Goal: Task Accomplishment & Management: Complete application form

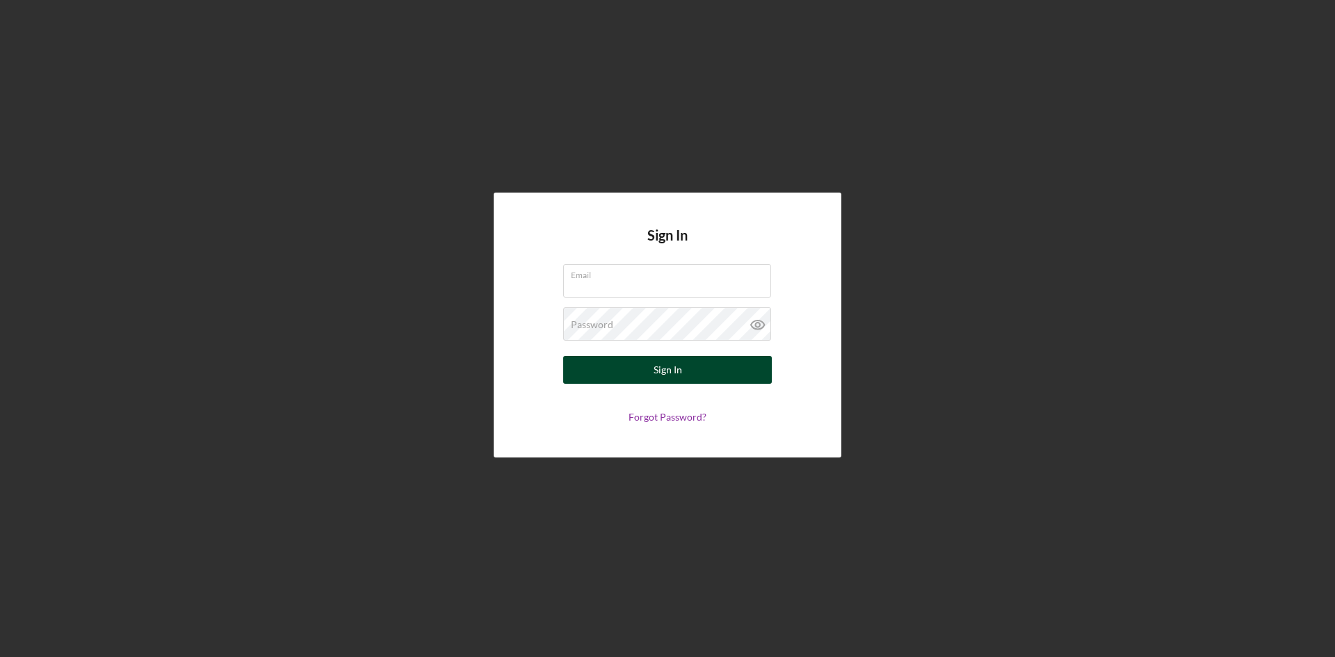
type input "[PERSON_NAME][EMAIL_ADDRESS][DOMAIN_NAME]"
click at [684, 363] on button "Sign In" at bounding box center [667, 370] width 209 height 28
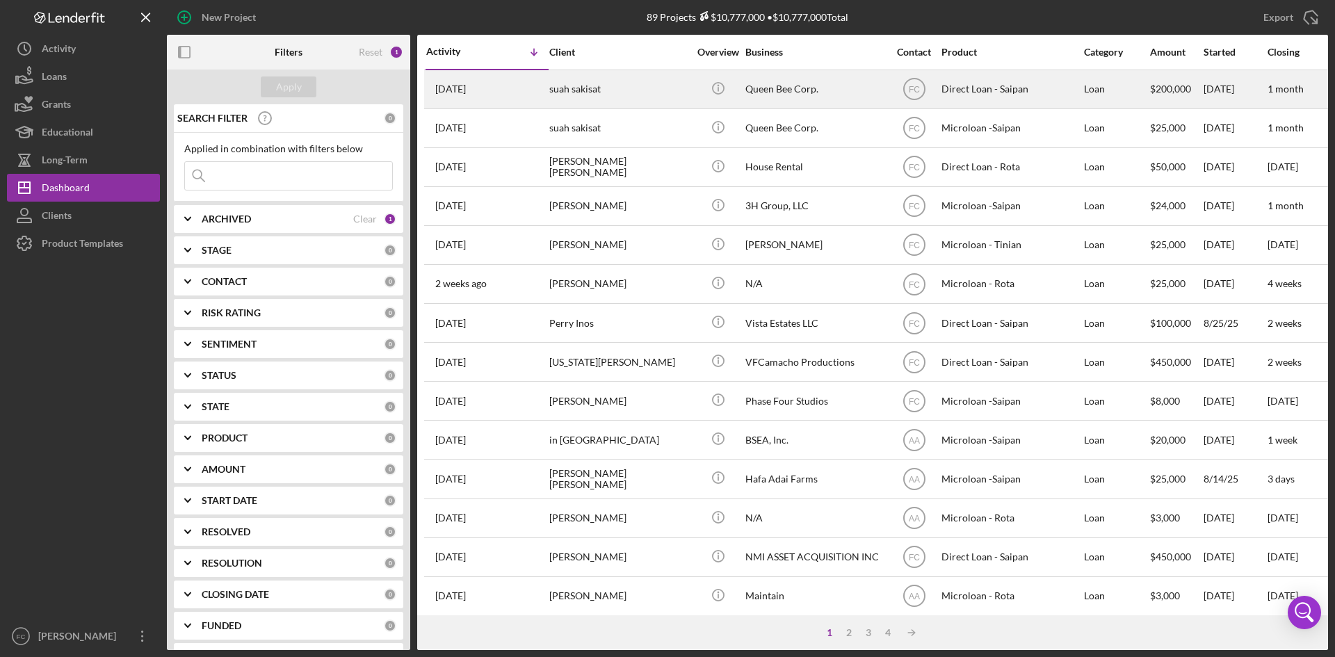
click at [626, 83] on div "suah sakisat" at bounding box center [618, 89] width 139 height 37
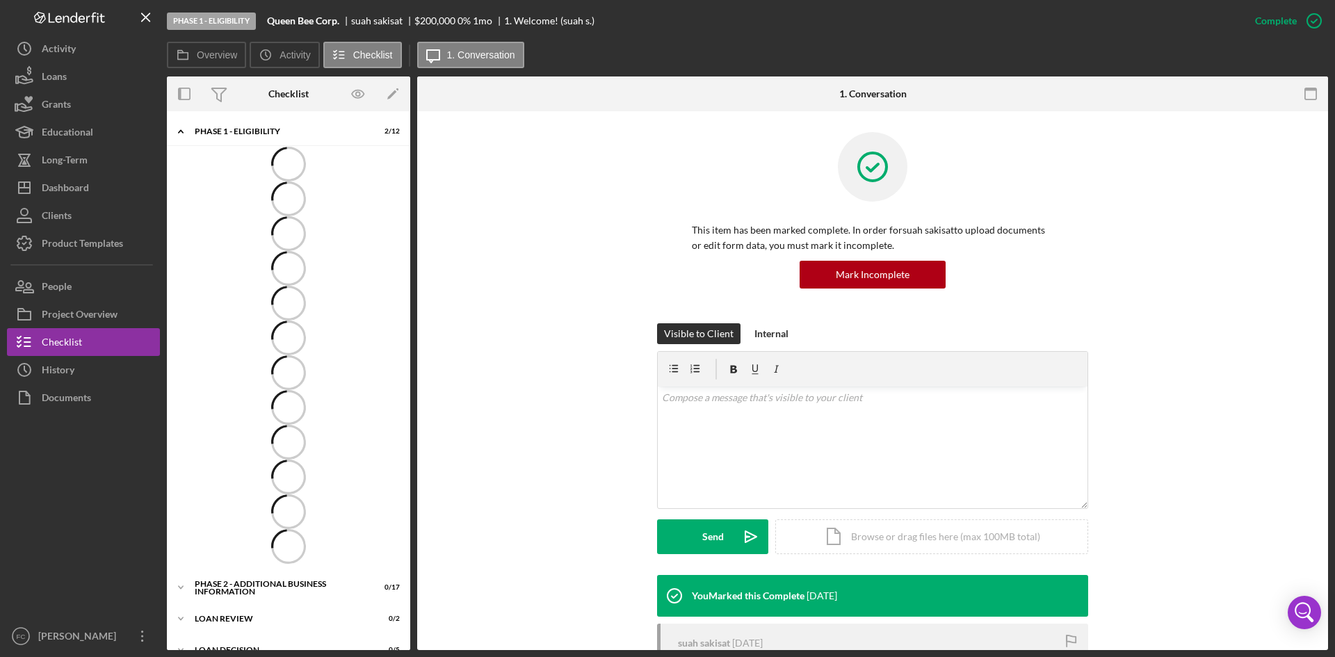
drag, startPoint x: 1240, startPoint y: 281, endPoint x: 1238, endPoint y: 289, distance: 7.9
click at [1239, 279] on div "This item has been marked complete. In order for suah sakisat to upload documen…" at bounding box center [872, 227] width 869 height 191
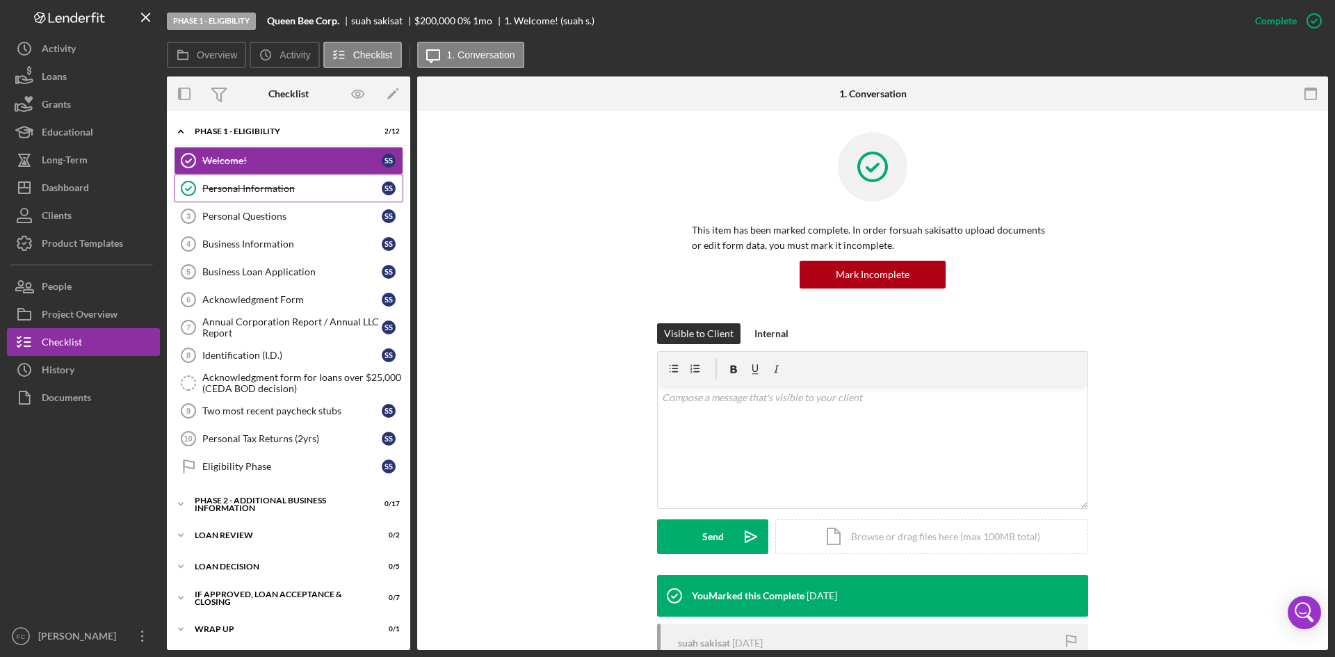
click at [300, 200] on link "Personal Information Personal Information s s" at bounding box center [288, 188] width 229 height 28
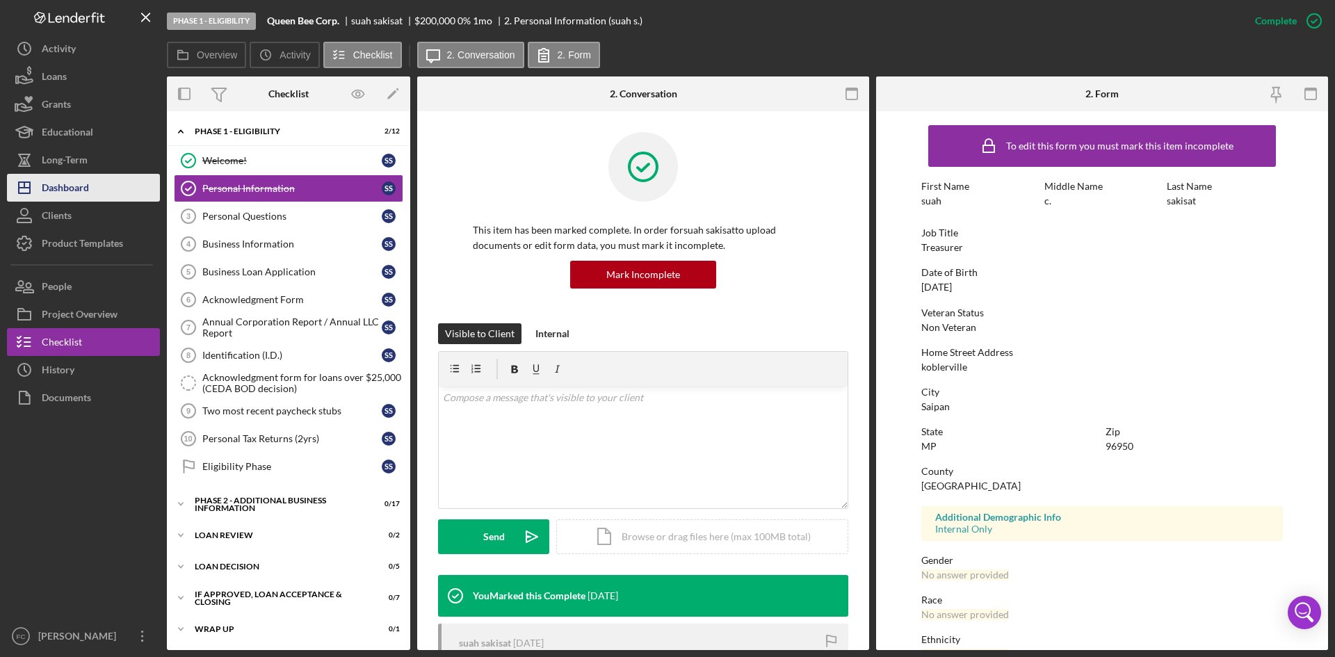
click at [91, 187] on button "Icon/Dashboard Dashboard" at bounding box center [83, 188] width 153 height 28
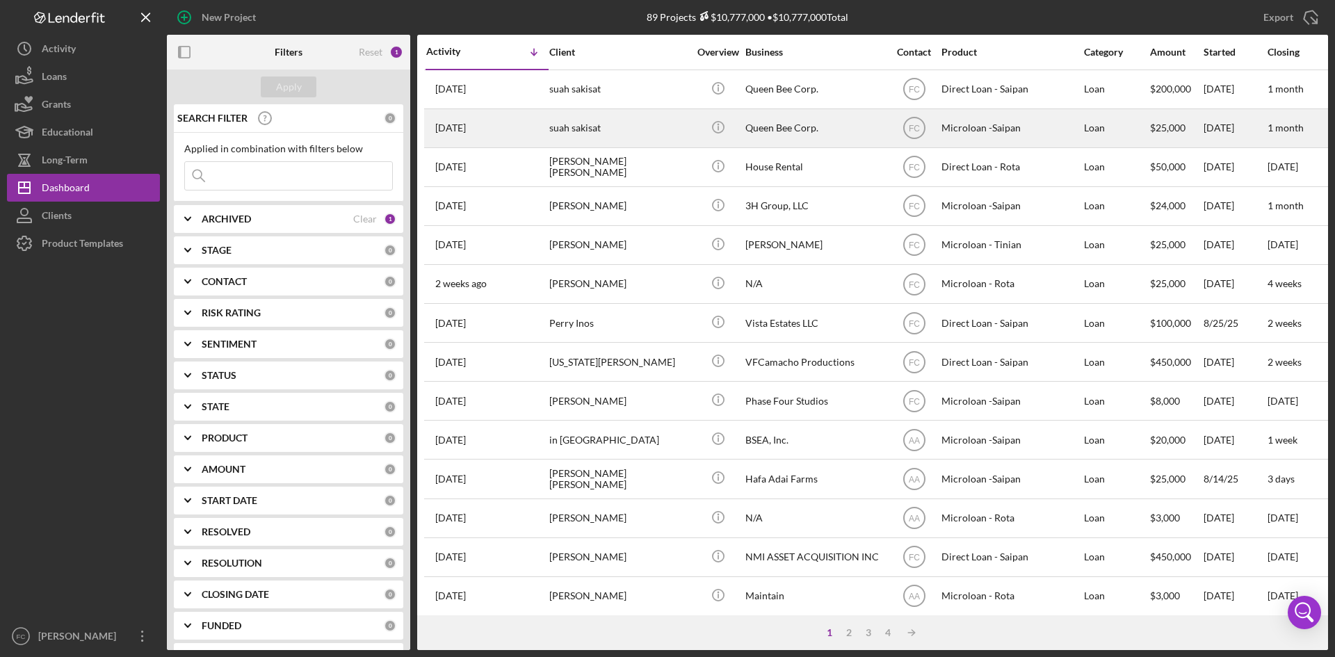
click at [636, 116] on div "suah sakisat" at bounding box center [618, 128] width 139 height 37
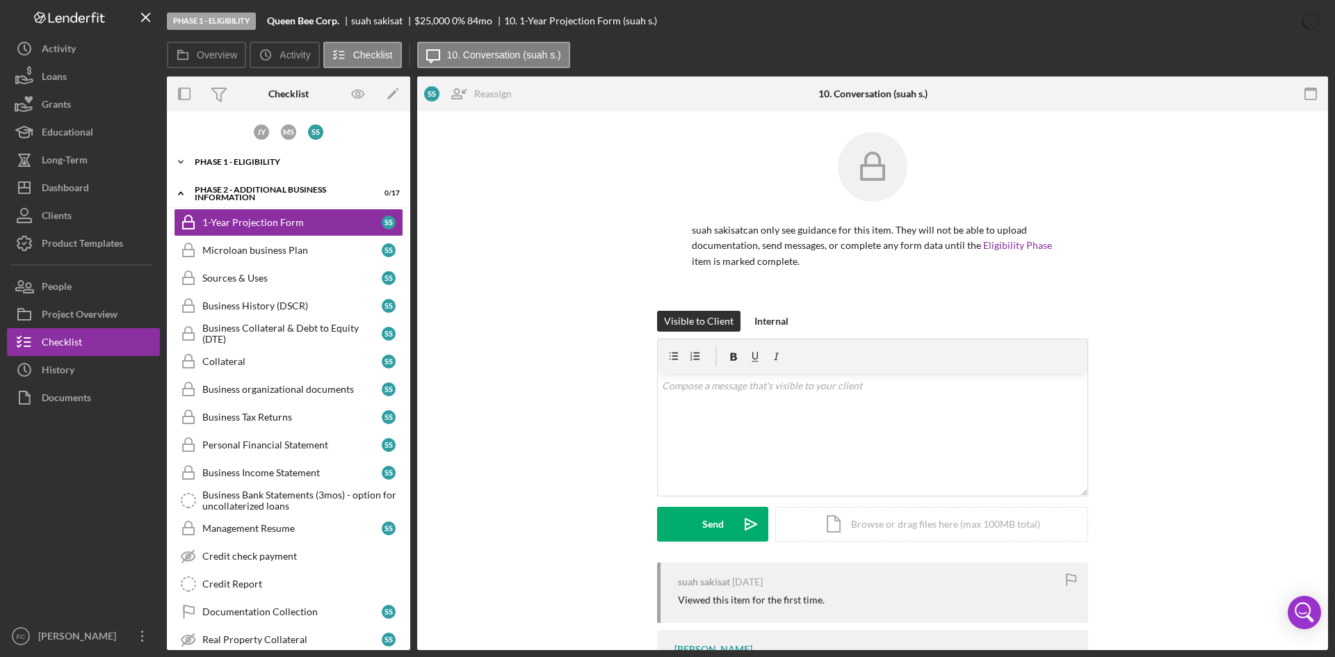
click at [263, 154] on div "Icon/Expander Phase 1 - Eligibility 4 / 10" at bounding box center [288, 162] width 243 height 28
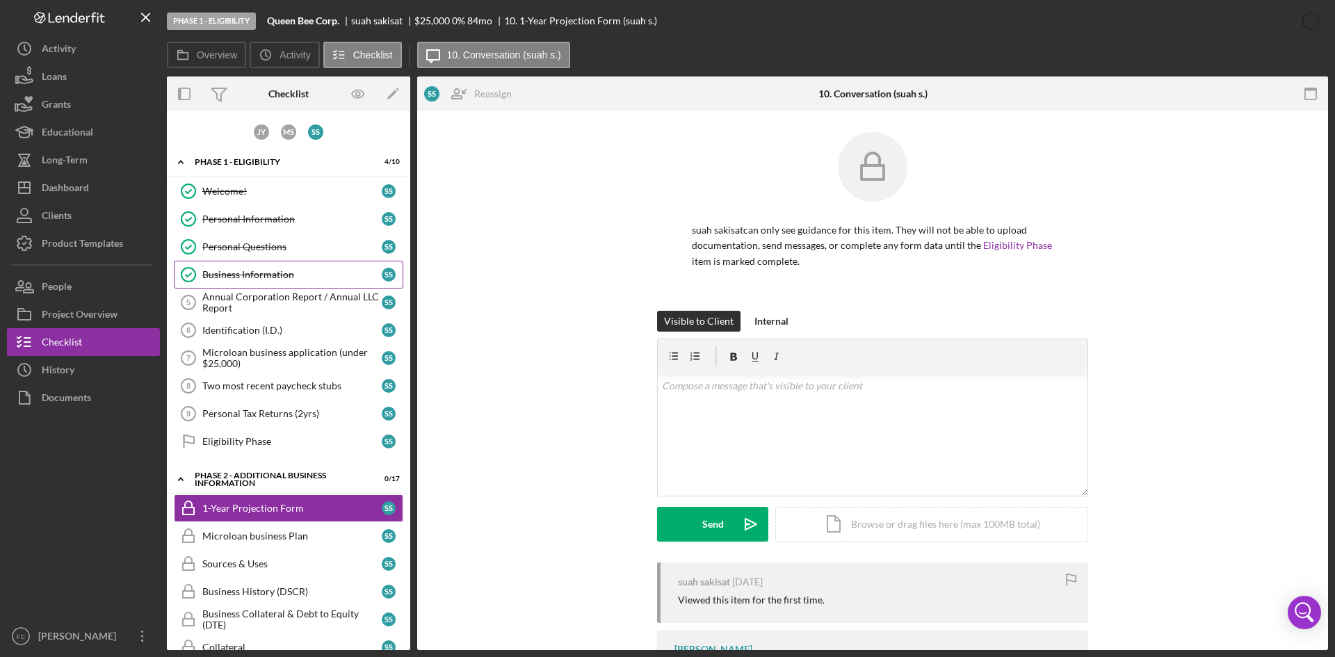
click at [272, 267] on link "Business Information Business Information s s" at bounding box center [288, 275] width 229 height 28
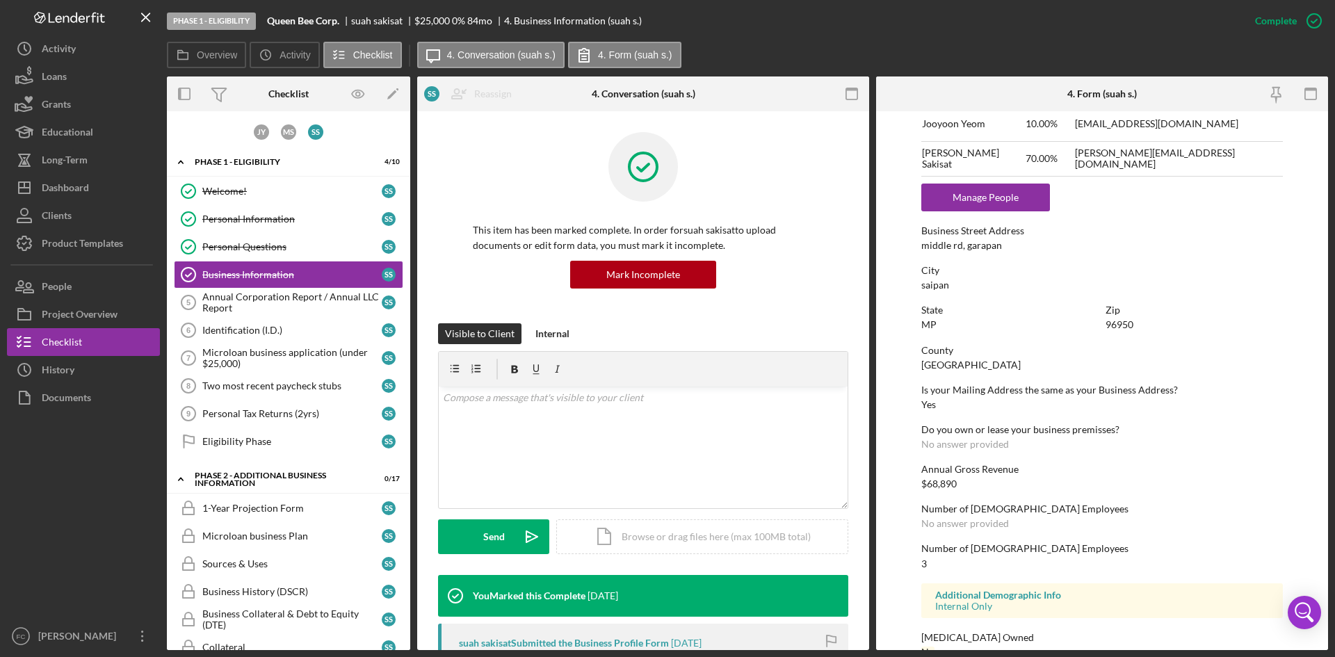
scroll to position [703, 0]
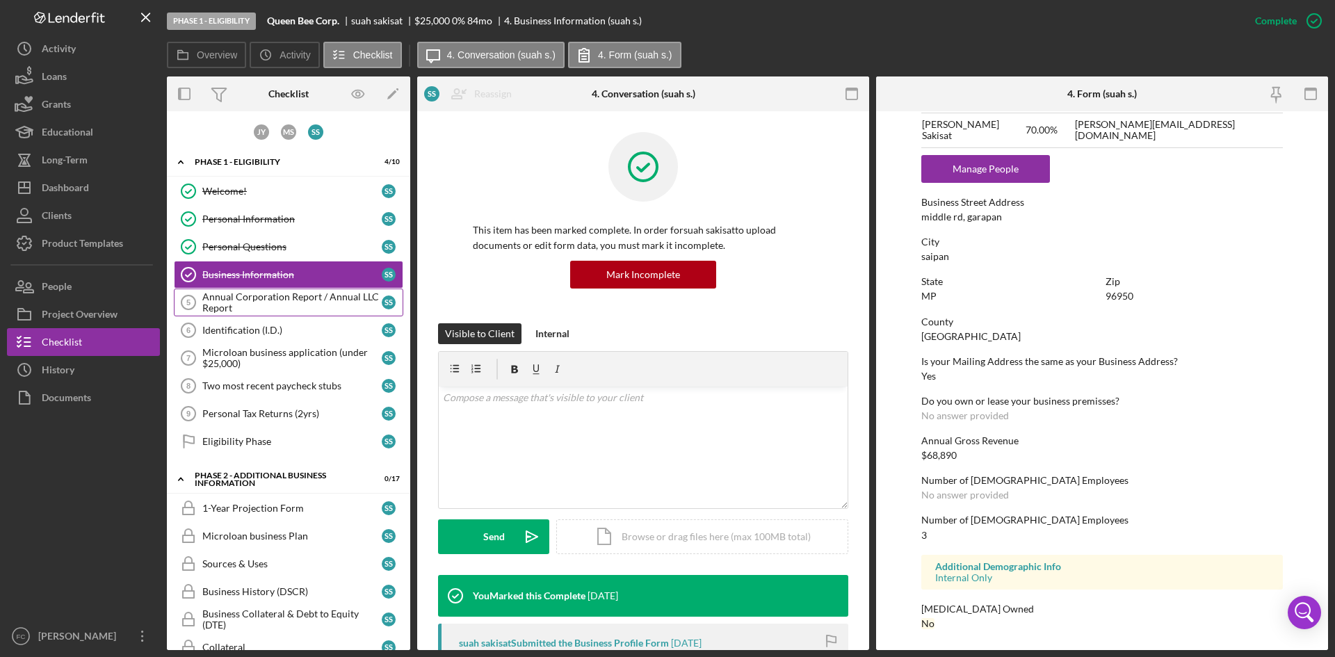
click at [291, 301] on div "Annual Corporation Report / Annual LLC Report" at bounding box center [291, 302] width 179 height 22
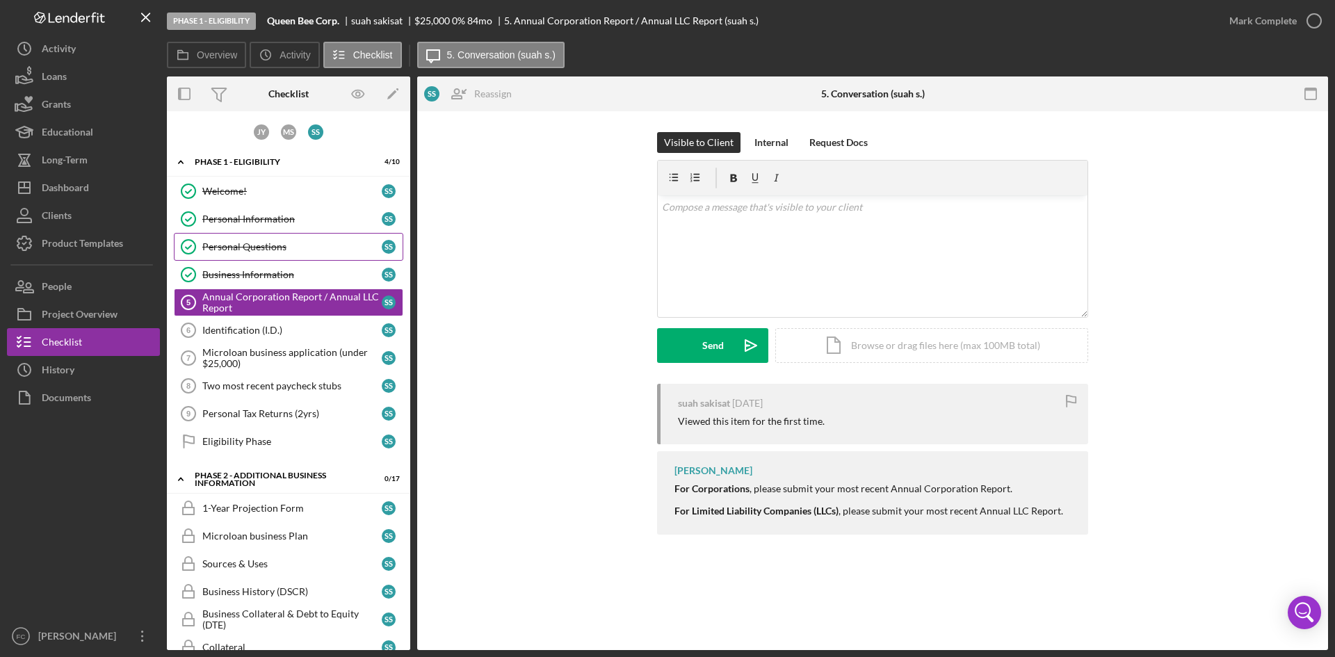
click at [328, 252] on div "Personal Questions" at bounding box center [291, 246] width 179 height 11
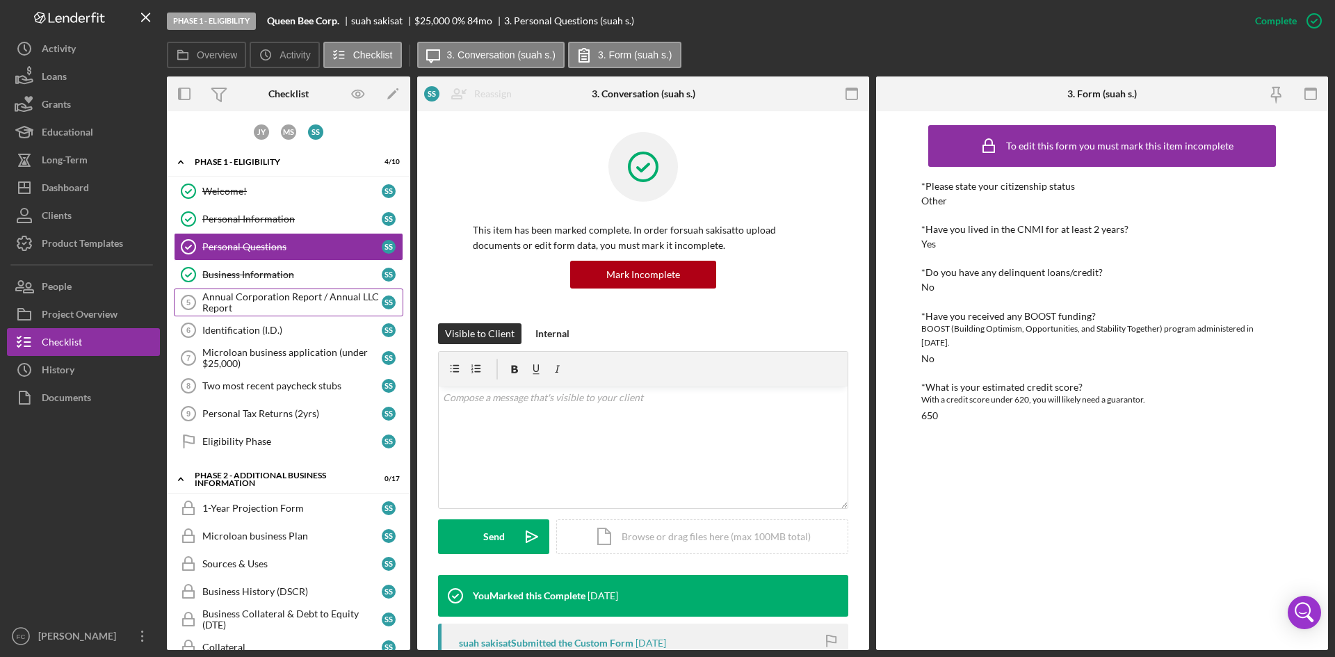
click at [302, 299] on div "Annual Corporation Report / Annual LLC Report" at bounding box center [291, 302] width 179 height 22
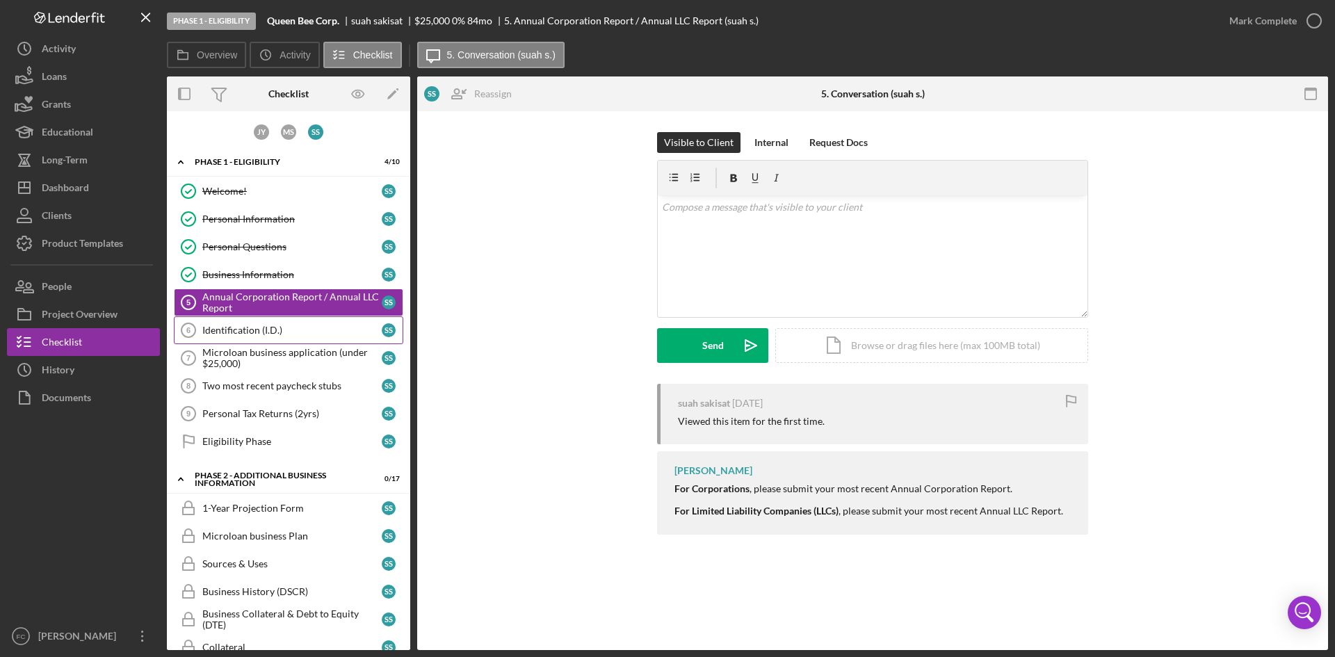
click at [284, 334] on div "Identification (I.D.)" at bounding box center [291, 330] width 179 height 11
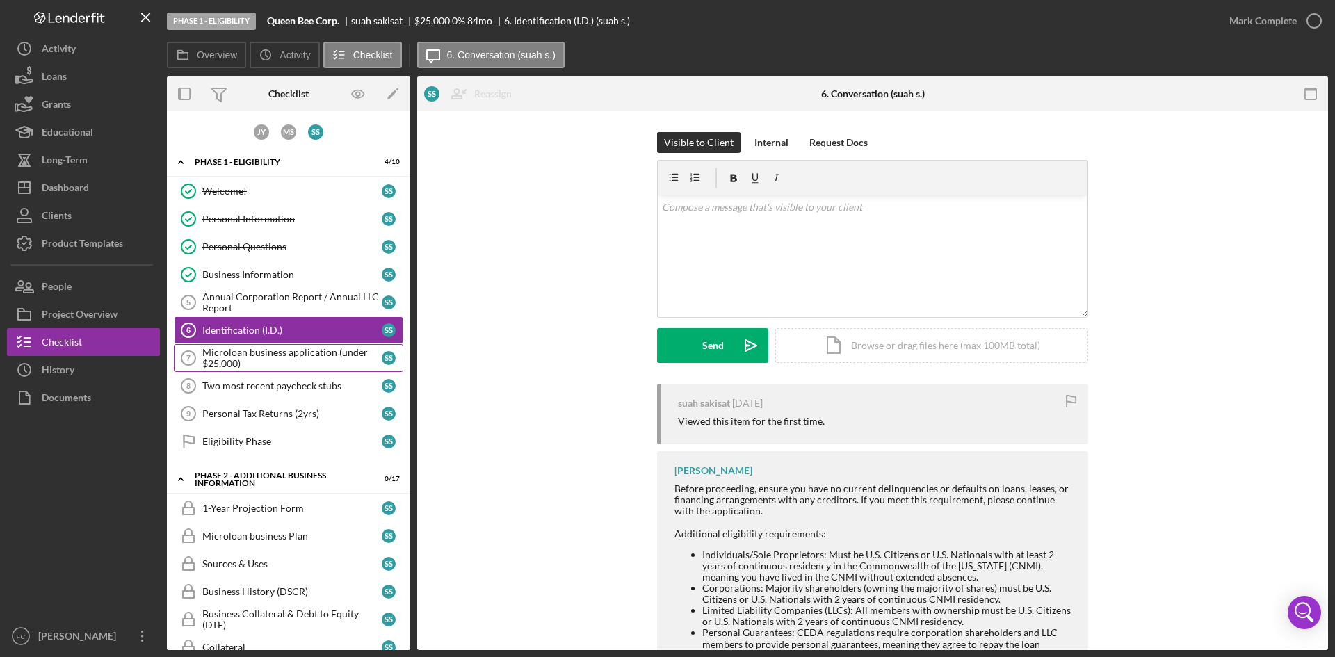
click at [302, 344] on link "Microloan business application (under $25,000) 7 Microloan business application…" at bounding box center [288, 358] width 229 height 28
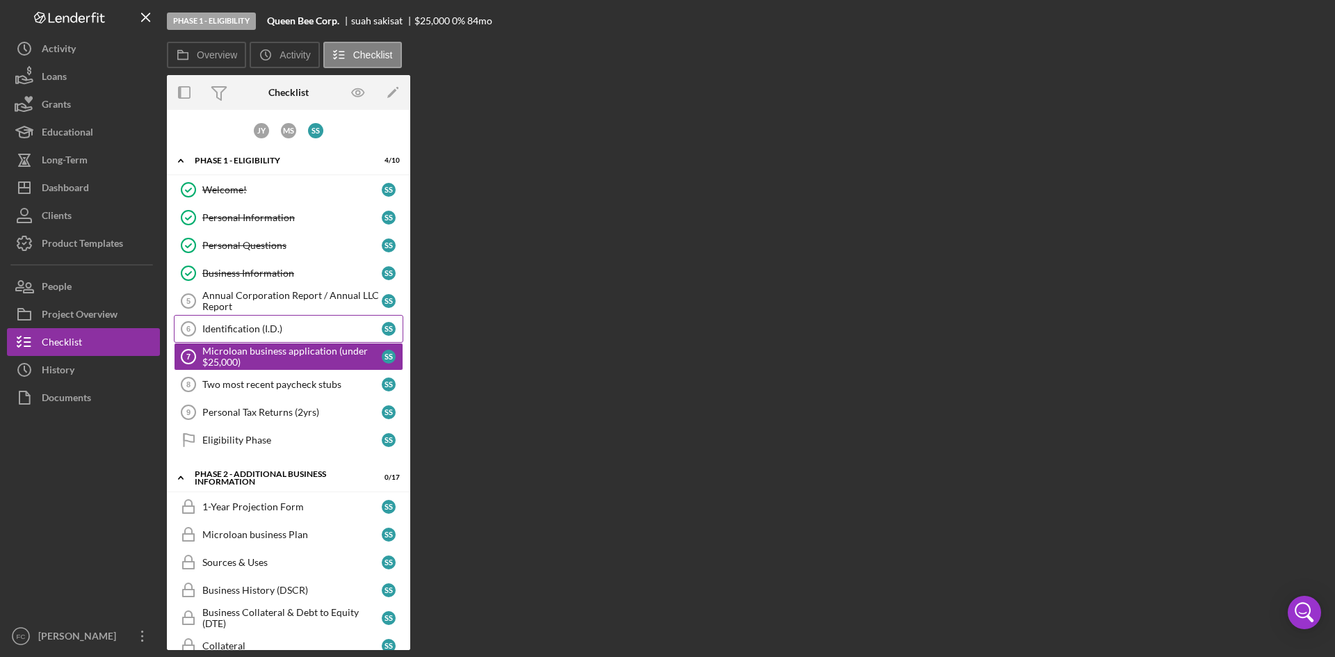
click at [309, 334] on div "Identification (I.D.)" at bounding box center [291, 328] width 179 height 11
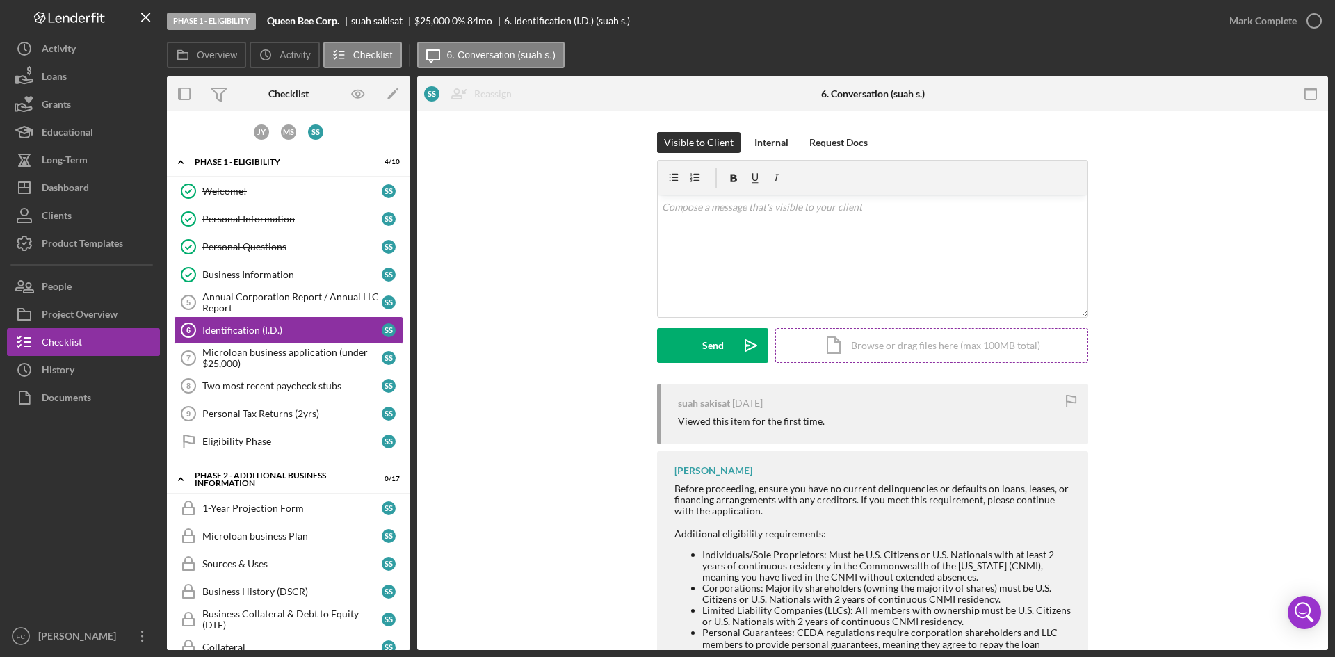
click at [947, 348] on div "Icon/Document Browse or drag files here (max 100MB total) Tap to choose files o…" at bounding box center [931, 345] width 313 height 35
click at [712, 341] on div "Upload" at bounding box center [712, 345] width 31 height 35
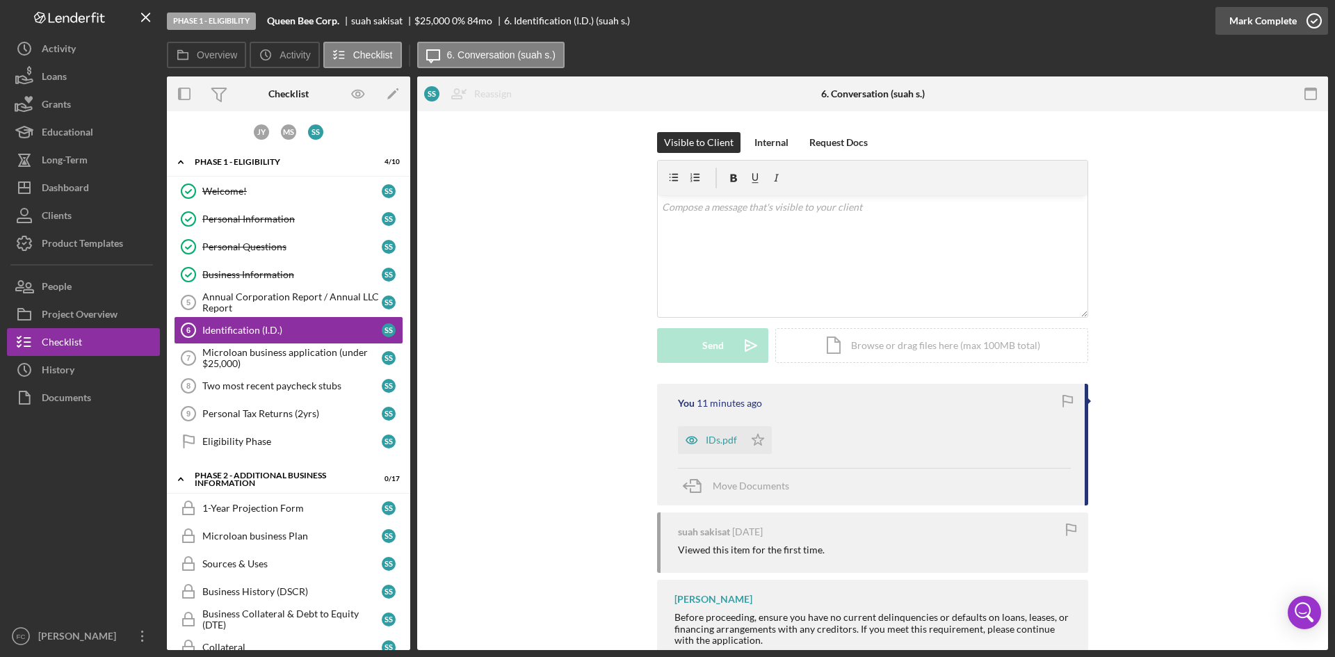
click at [1260, 24] on div "Mark Complete" at bounding box center [1262, 21] width 67 height 28
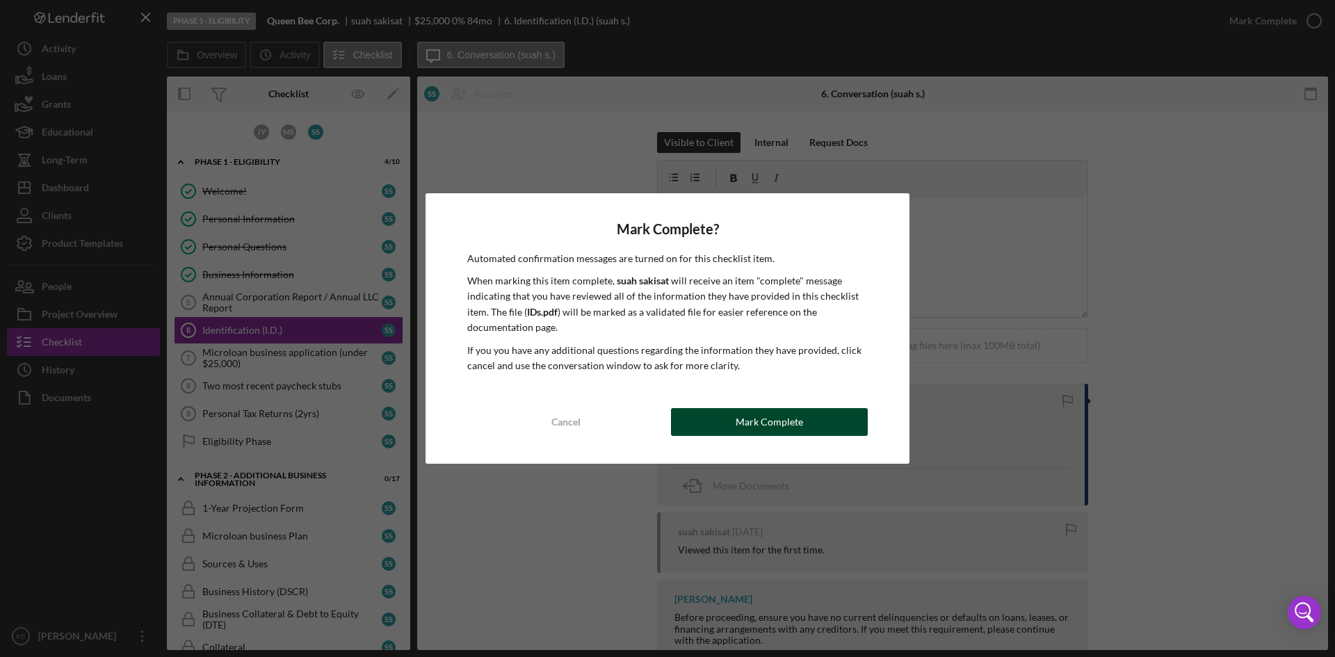
click at [726, 424] on button "Mark Complete" at bounding box center [769, 422] width 197 height 28
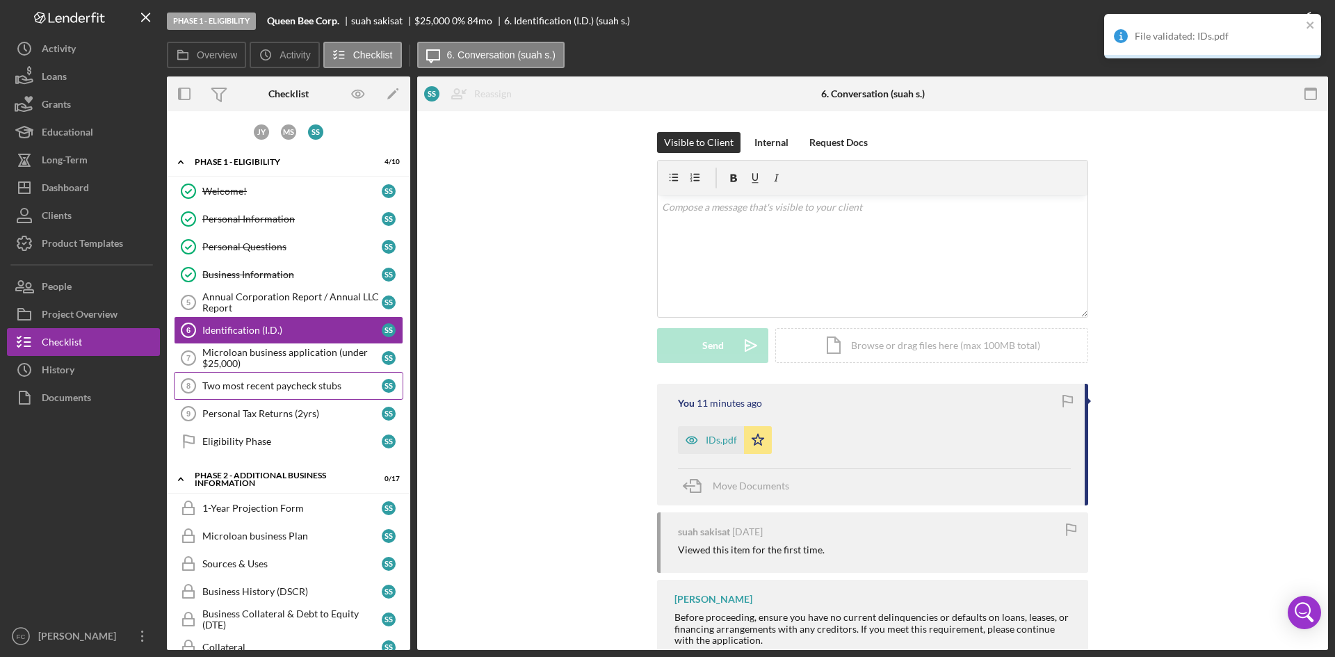
click at [245, 379] on link "Two most recent paycheck stubs 8 Two most recent paycheck stubs s s" at bounding box center [288, 386] width 229 height 28
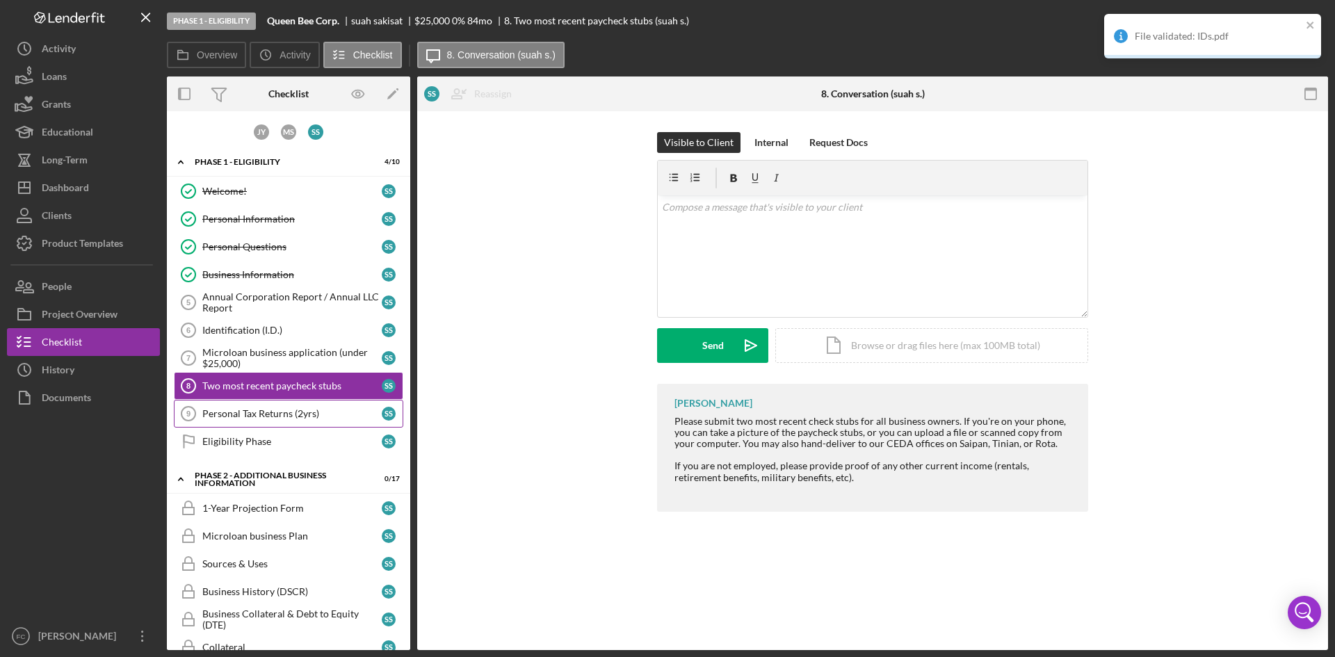
click at [248, 419] on div "Personal Tax Returns (2yrs)" at bounding box center [291, 413] width 179 height 11
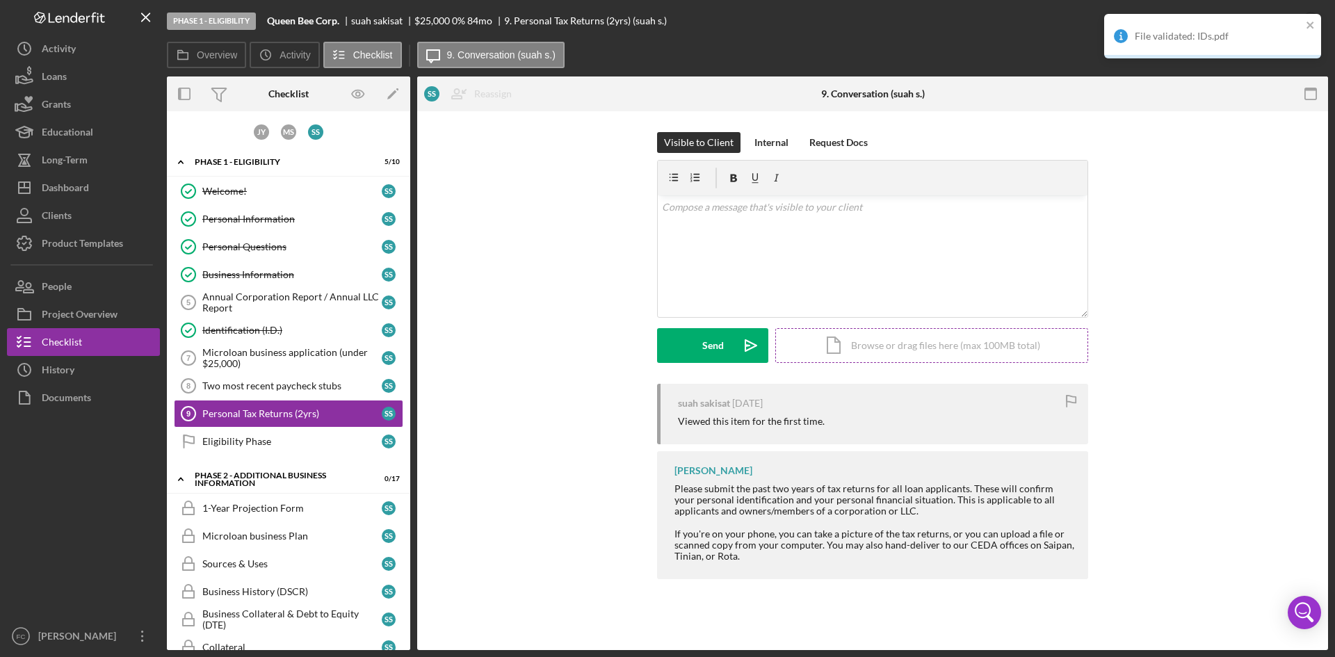
click at [863, 346] on div "Icon/Document Browse or drag files here (max 100MB total) Tap to choose files o…" at bounding box center [931, 345] width 313 height 35
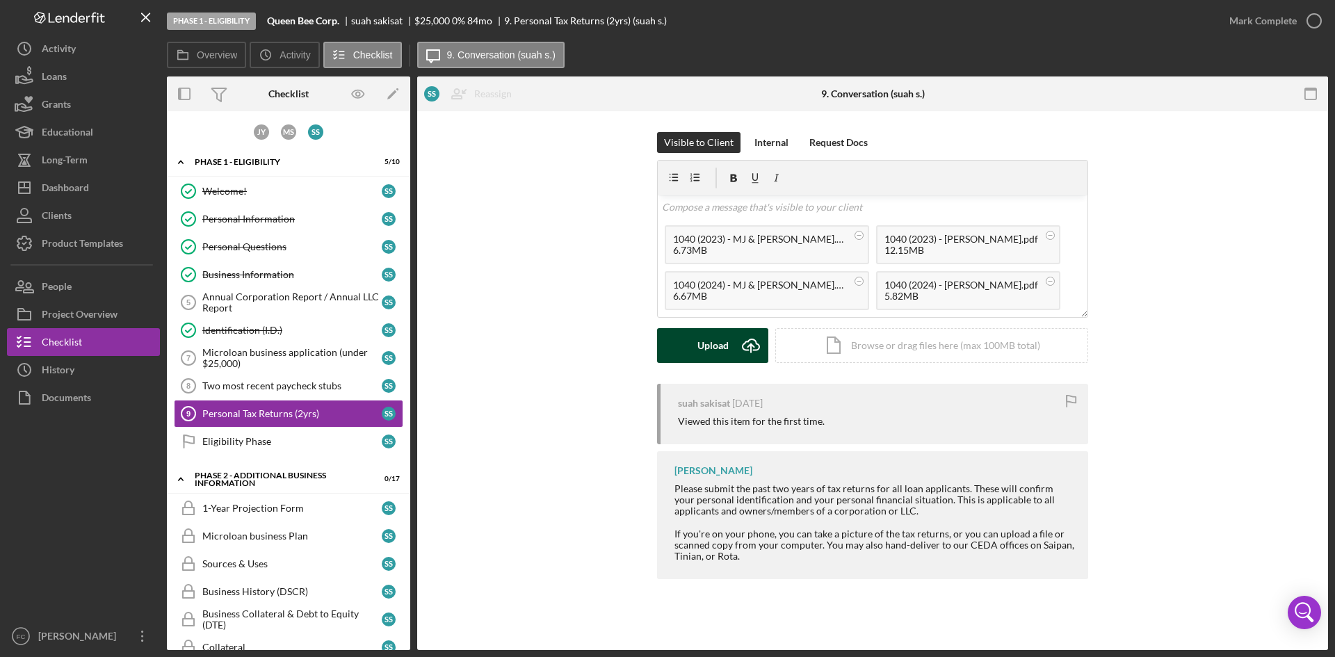
click at [697, 348] on div "Upload" at bounding box center [712, 345] width 31 height 35
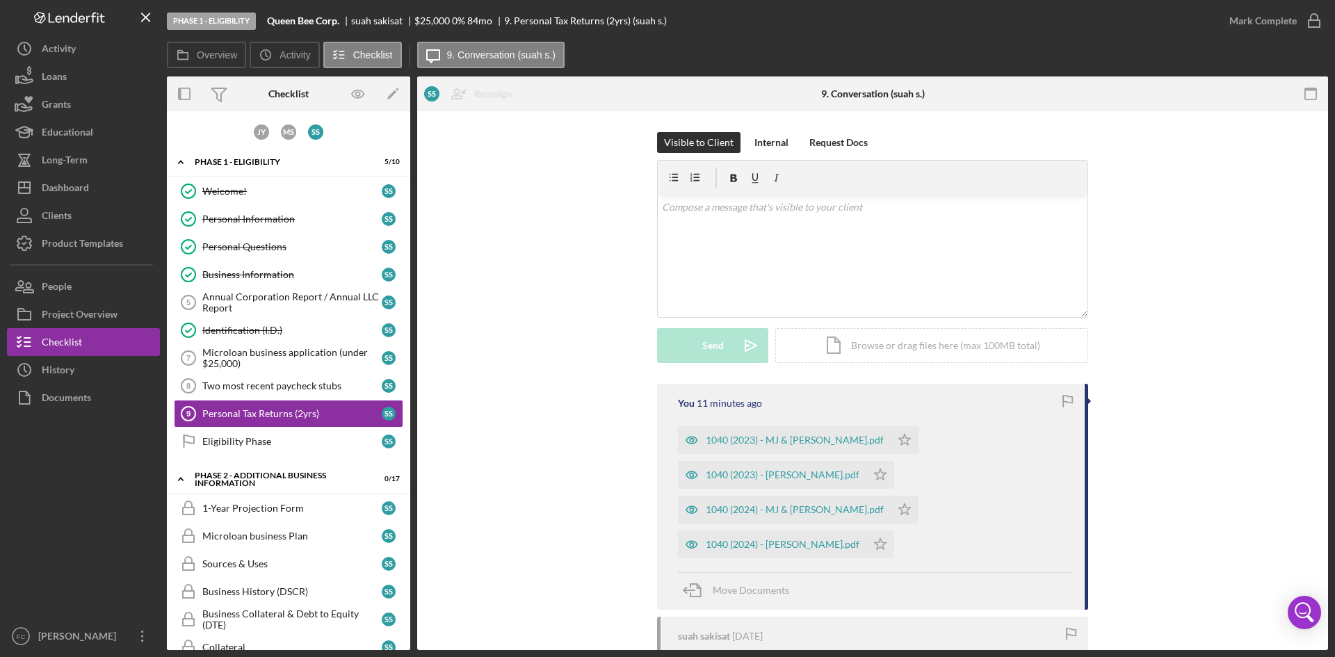
click at [1209, 339] on div "Visible to Client Internal Request Docs v Color teal Color pink Remove color Ad…" at bounding box center [872, 258] width 869 height 252
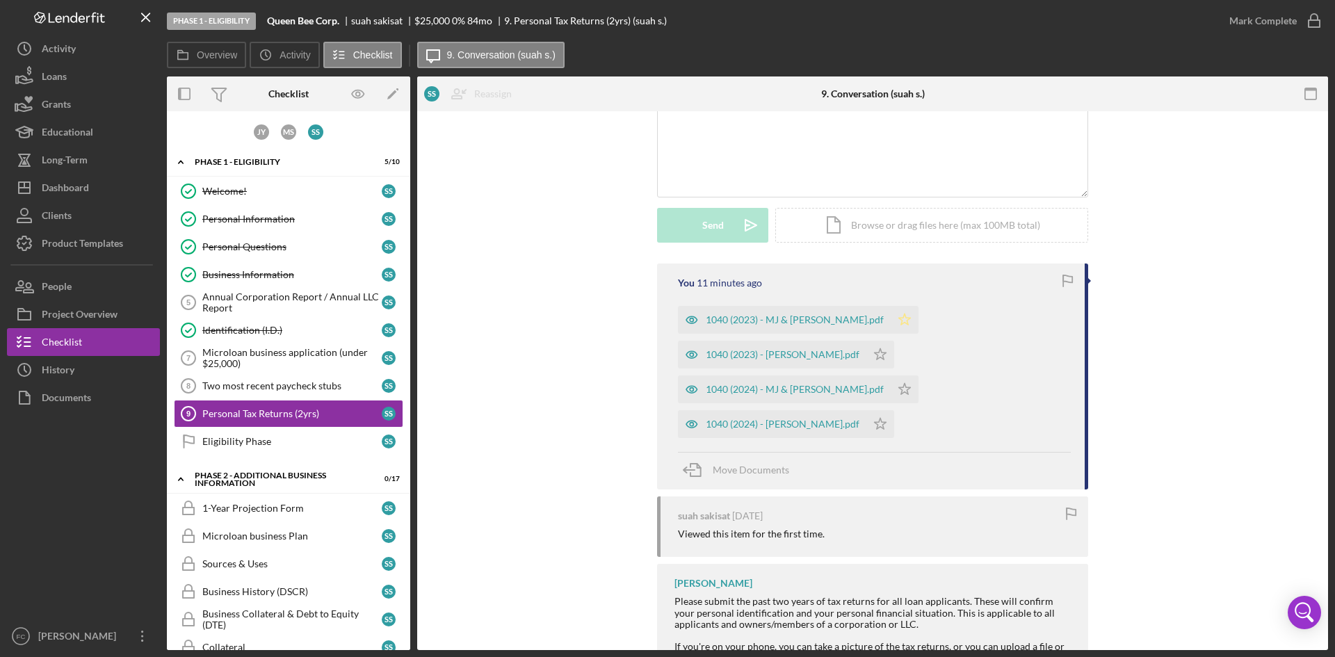
click at [891, 324] on icon "Icon/Star" at bounding box center [905, 320] width 28 height 28
click at [1264, 23] on div "Mark Complete" at bounding box center [1262, 21] width 67 height 28
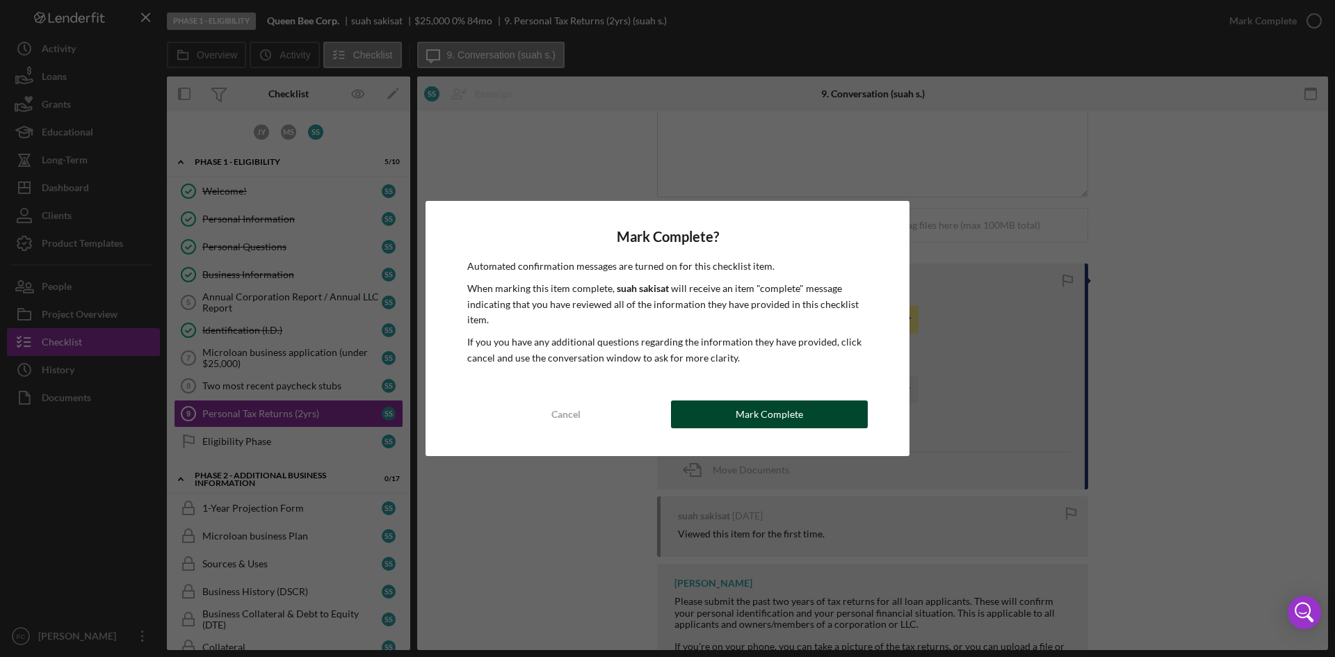
click at [773, 416] on div "Mark Complete" at bounding box center [769, 414] width 67 height 28
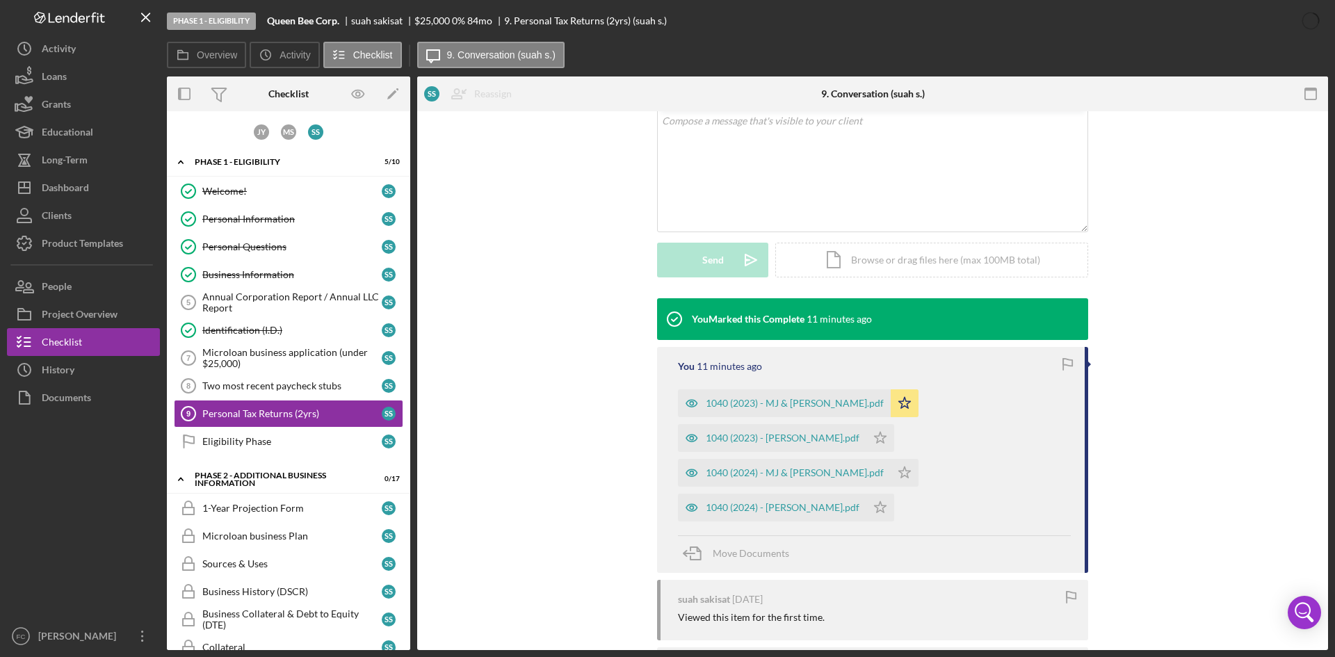
scroll to position [311, 0]
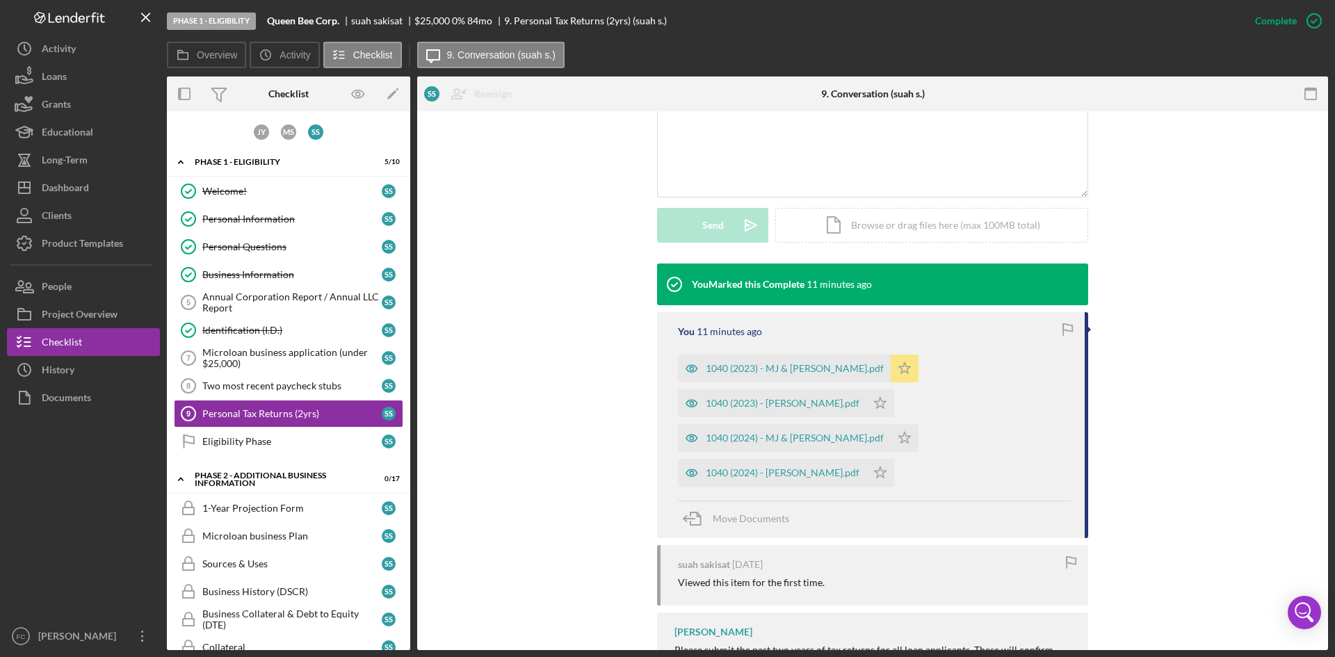
click at [899, 363] on polygon "button" at bounding box center [905, 367] width 12 height 11
click at [859, 467] on div "1040 (2024) - [PERSON_NAME].pdf" at bounding box center [783, 472] width 154 height 11
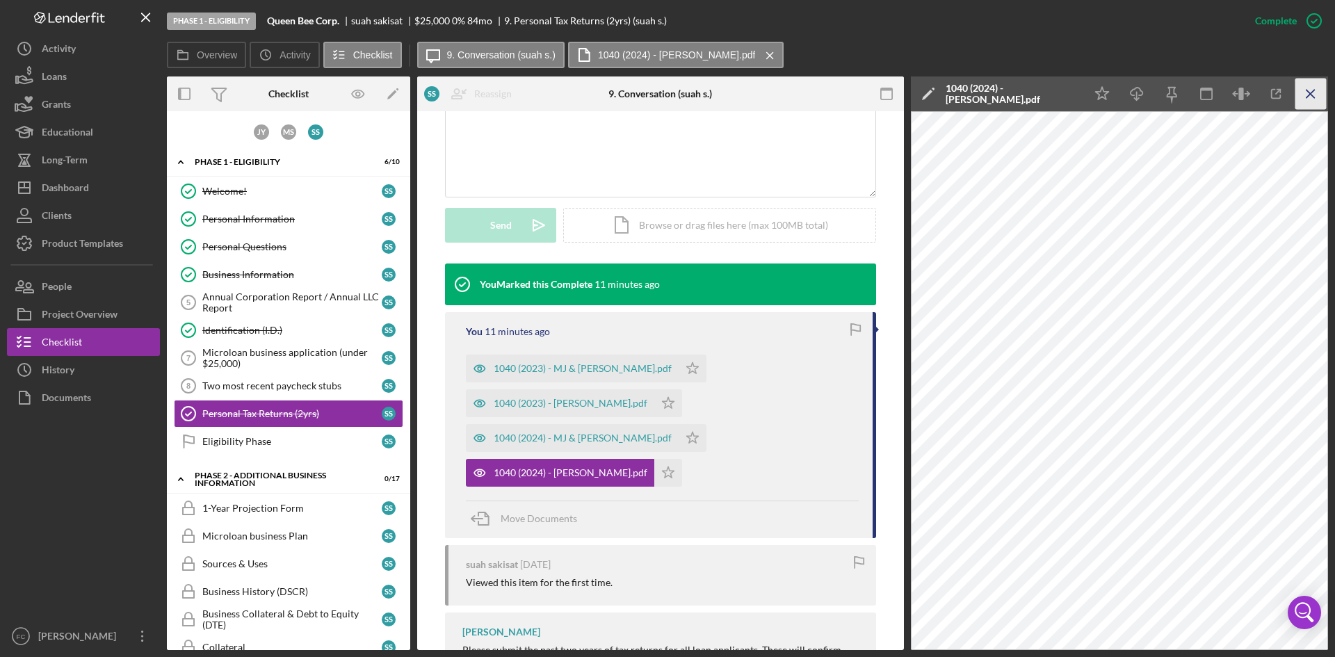
click at [1311, 94] on icon "Icon/Menu Close" at bounding box center [1310, 94] width 31 height 31
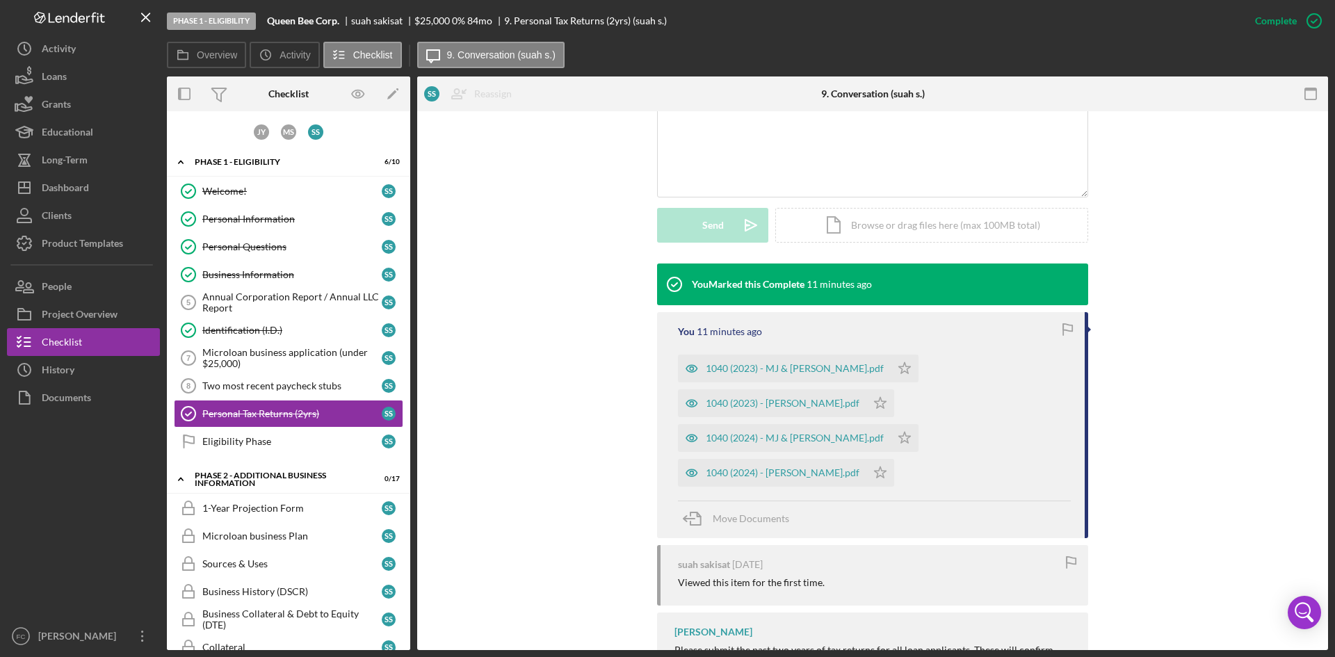
click at [859, 398] on div "1040 (2023) - [PERSON_NAME].pdf" at bounding box center [783, 403] width 154 height 11
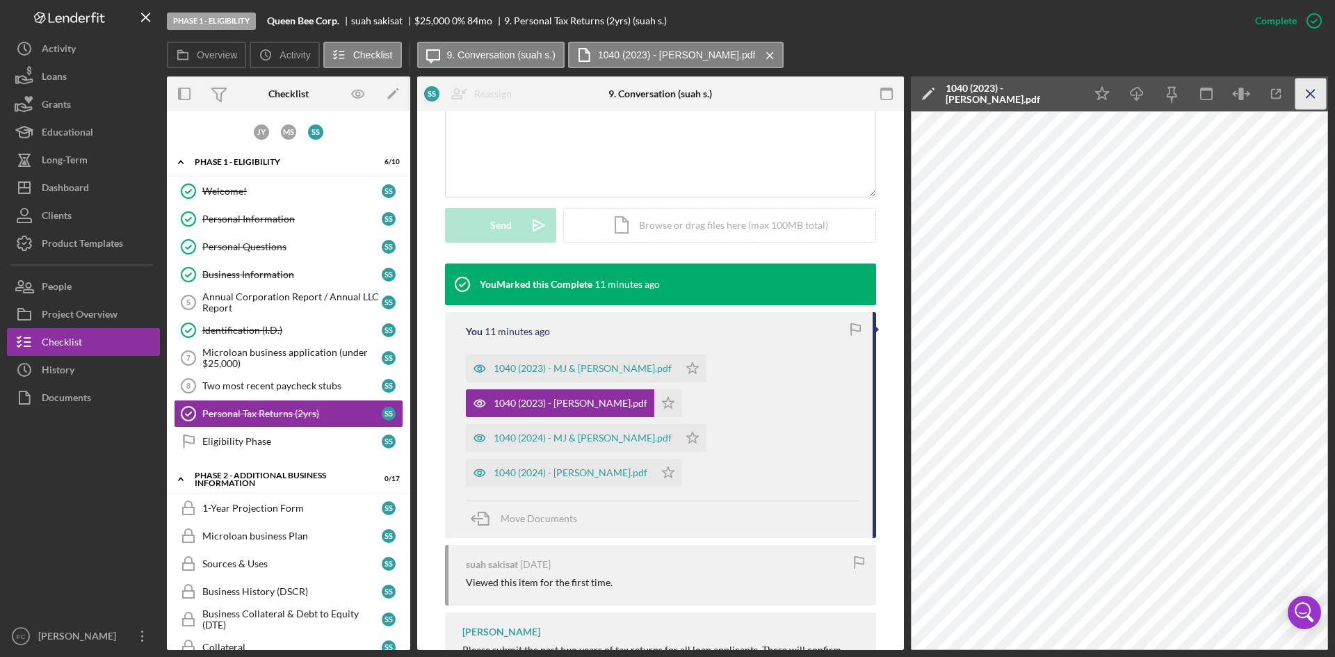
click at [1318, 92] on icon "Icon/Menu Close" at bounding box center [1310, 94] width 31 height 31
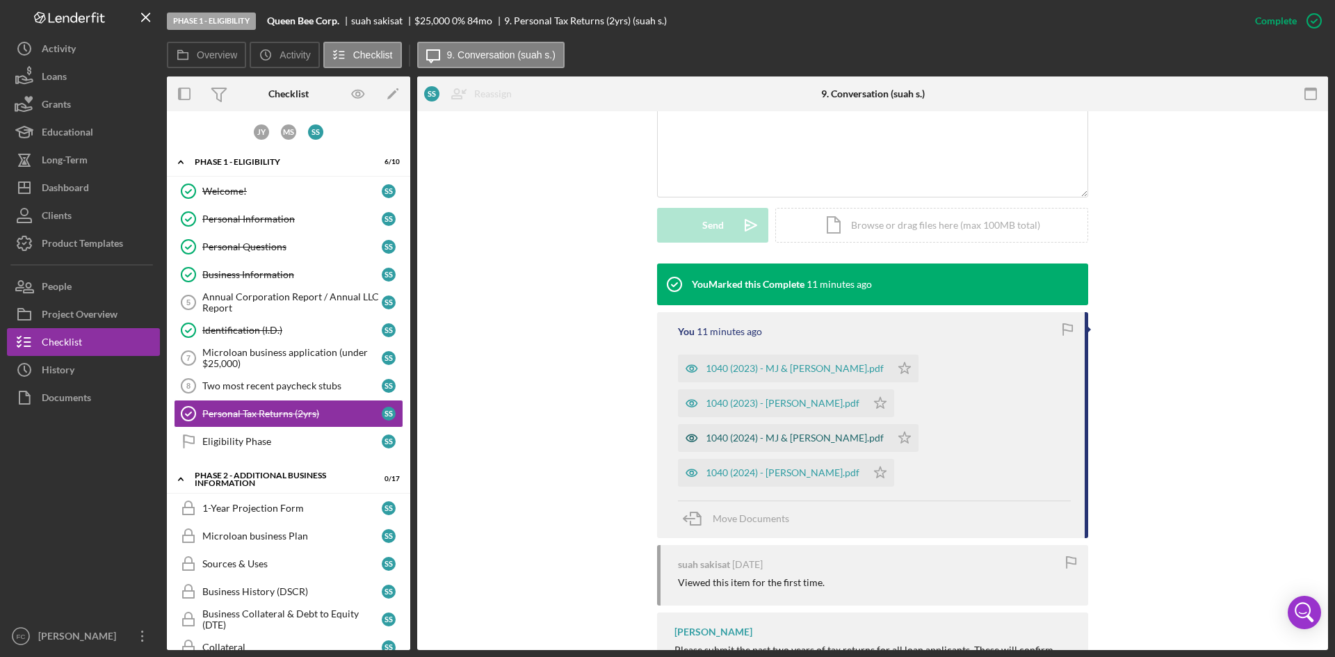
click at [776, 424] on div "1040 (2024) - MJ & [PERSON_NAME].pdf" at bounding box center [784, 438] width 213 height 28
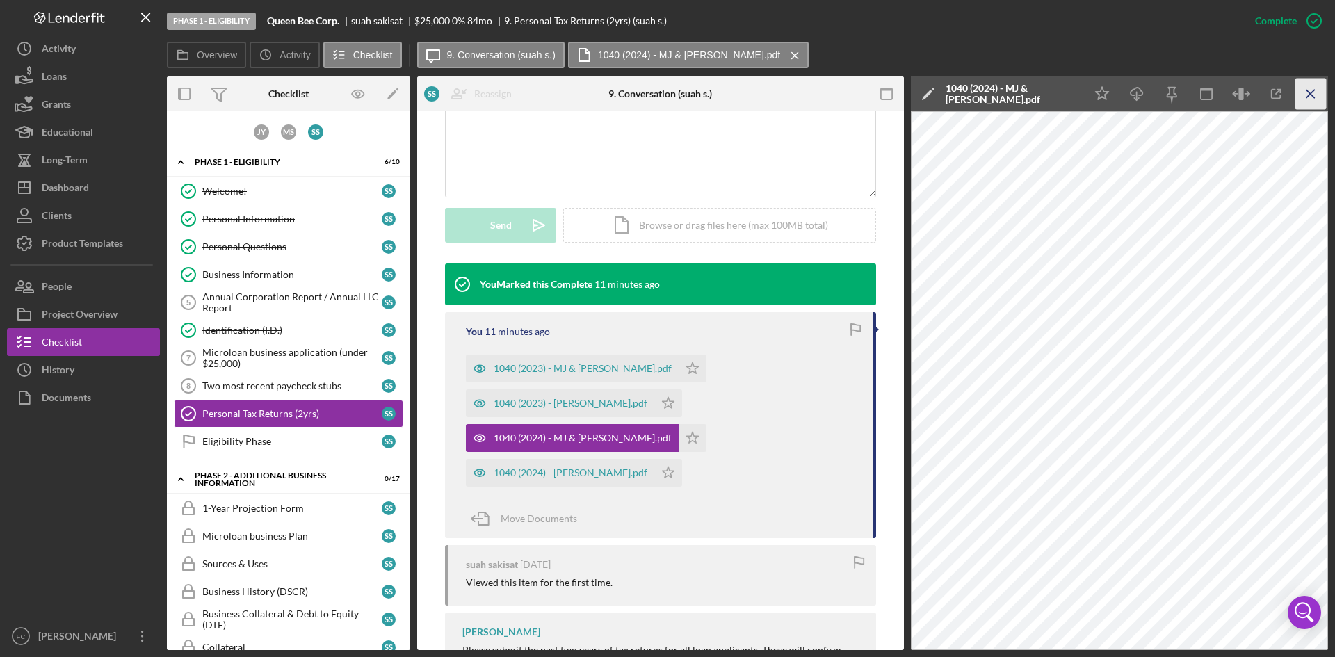
click at [1311, 97] on icon "Icon/Menu Close" at bounding box center [1310, 94] width 31 height 31
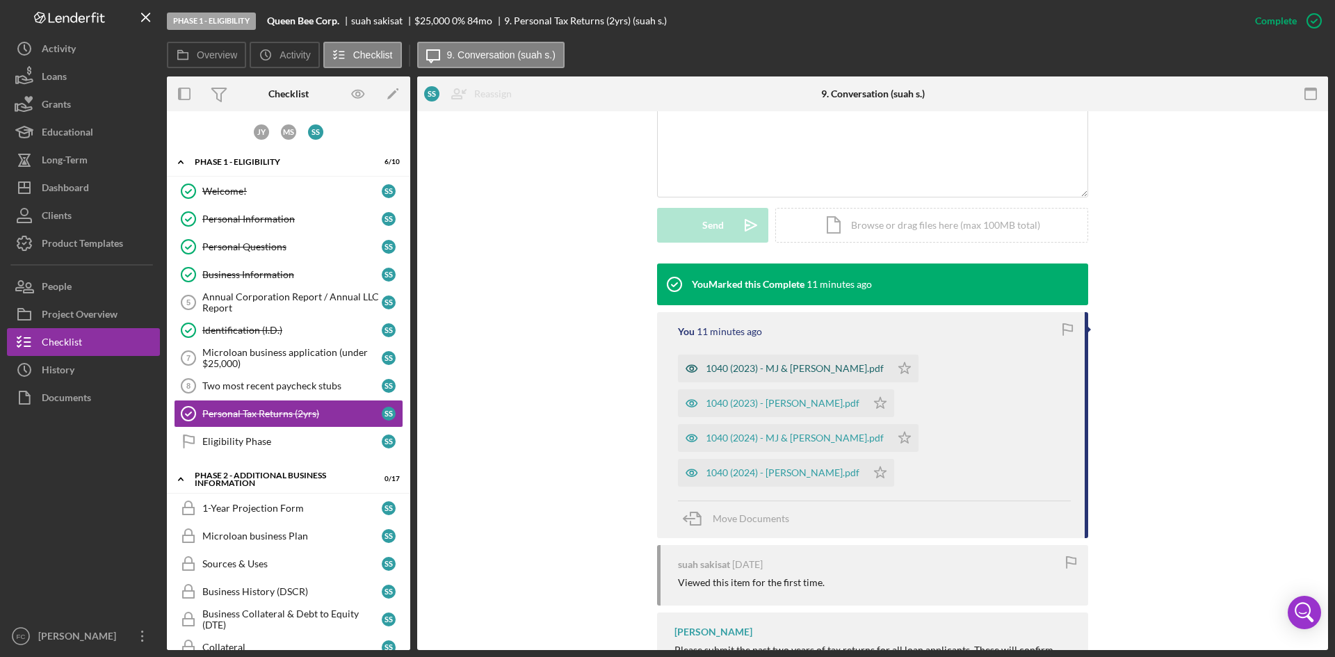
click at [736, 364] on div "1040 (2023) - MJ & [PERSON_NAME].pdf" at bounding box center [795, 368] width 178 height 11
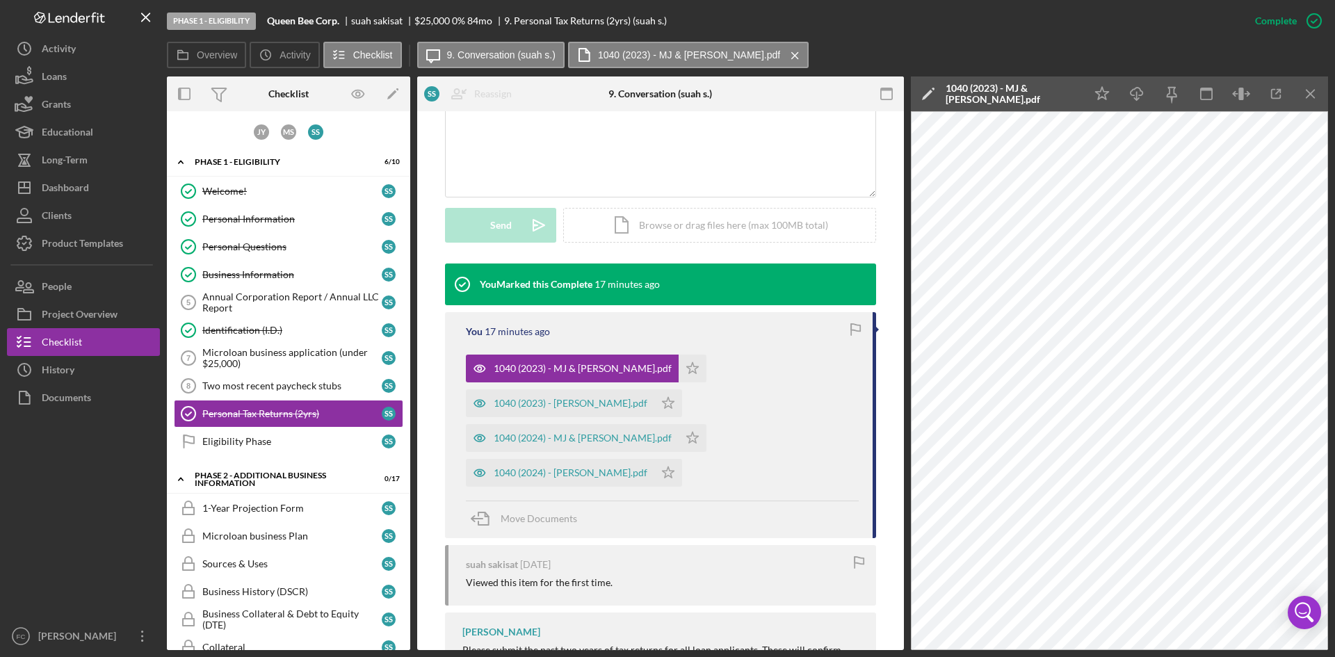
click at [1320, 97] on icon "Icon/Menu Close" at bounding box center [1310, 94] width 31 height 31
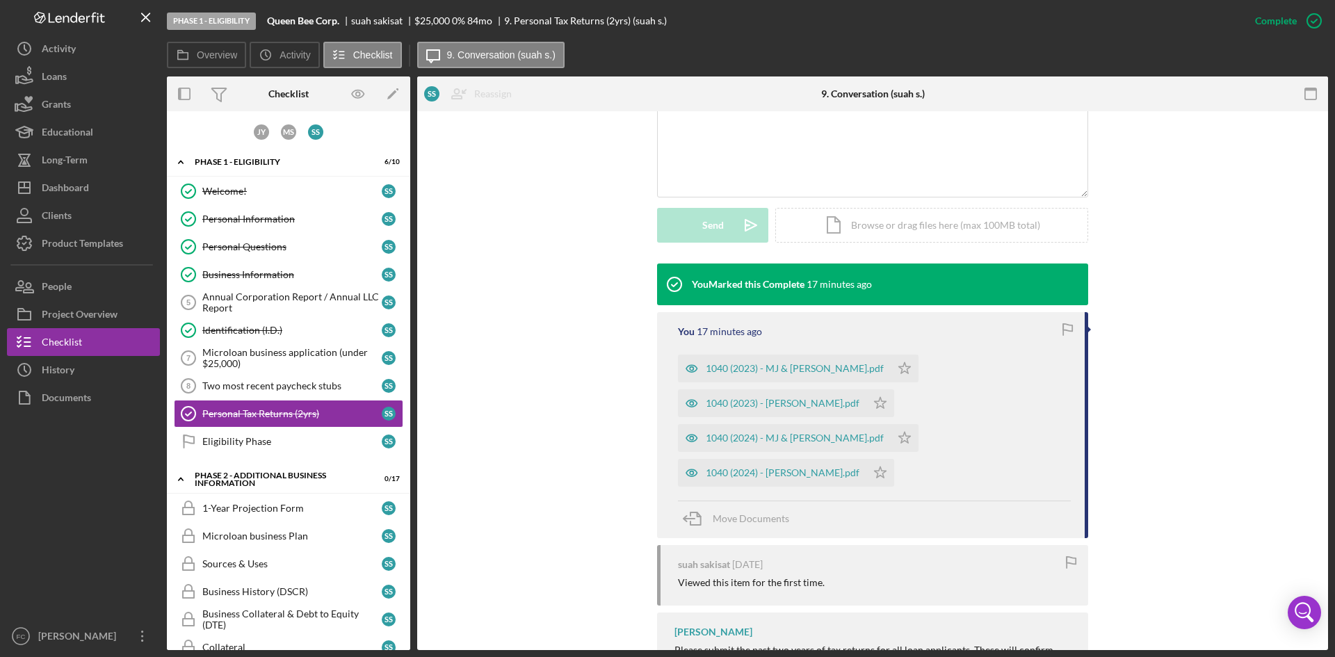
click at [1191, 311] on div "You Marked this Complete 17 minutes ago You 17 minutes ago 1040 (2023) - MJ & […" at bounding box center [872, 505] width 869 height 484
click at [94, 190] on button "Icon/Dashboard Dashboard" at bounding box center [83, 188] width 153 height 28
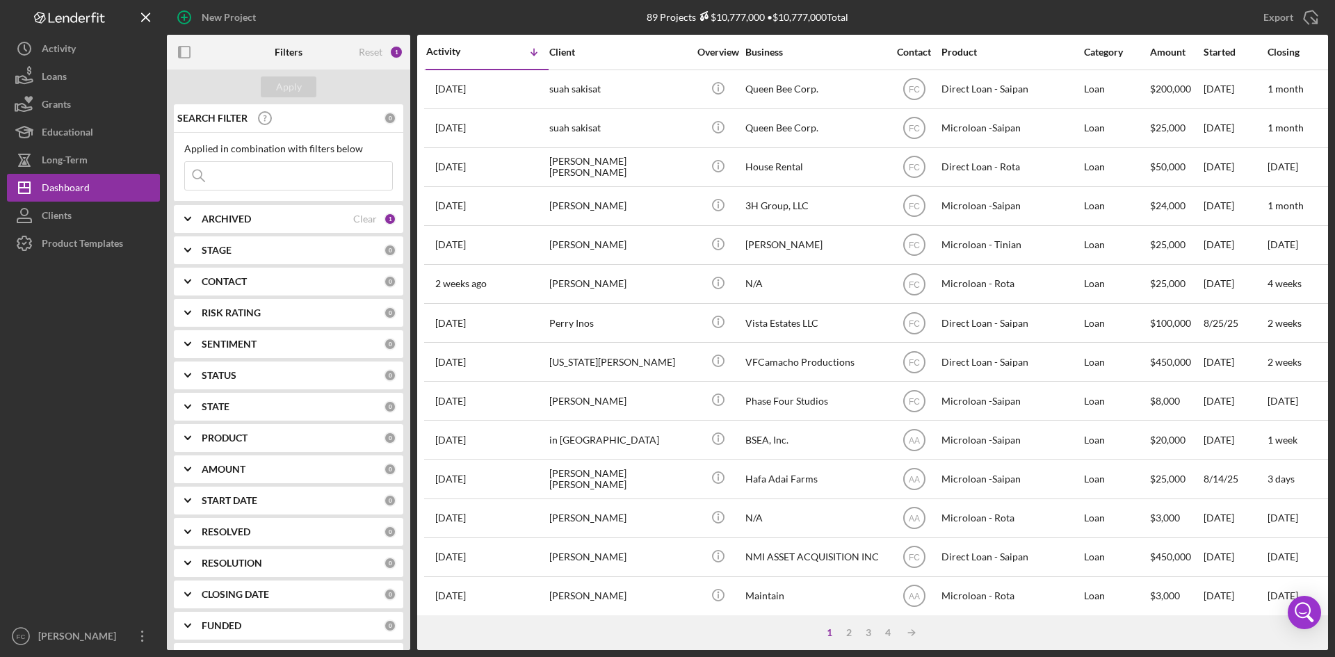
click at [89, 633] on div "[PERSON_NAME]" at bounding box center [80, 637] width 90 height 31
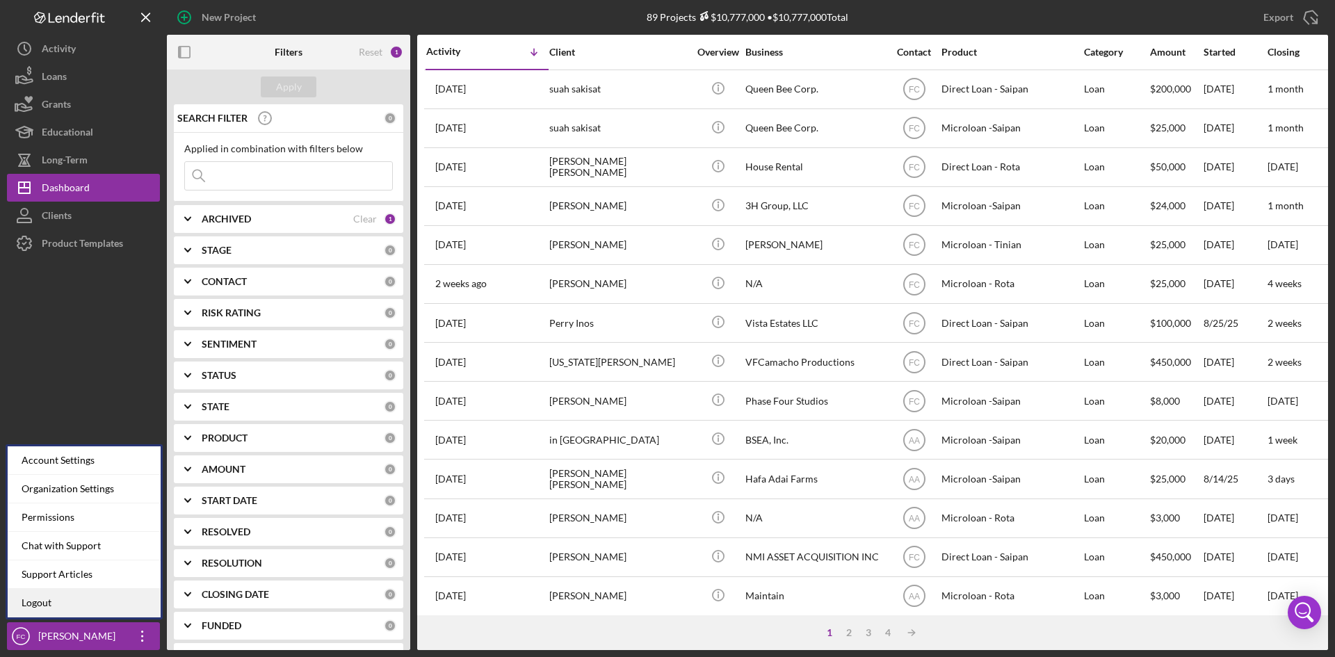
click at [89, 606] on link "Logout" at bounding box center [84, 603] width 153 height 29
